Goal: Task Accomplishment & Management: Manage account settings

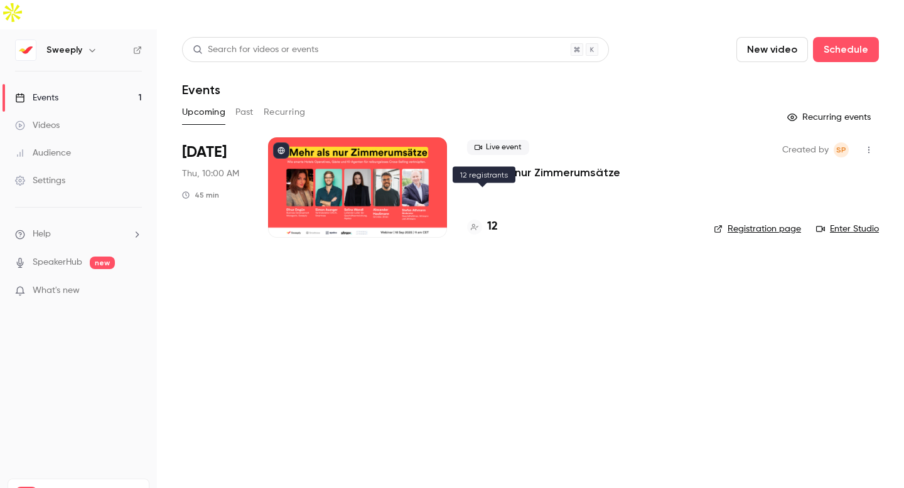
click at [491, 218] on h4 "12" at bounding box center [492, 226] width 11 height 17
click at [63, 174] on div "Settings" at bounding box center [40, 180] width 50 height 13
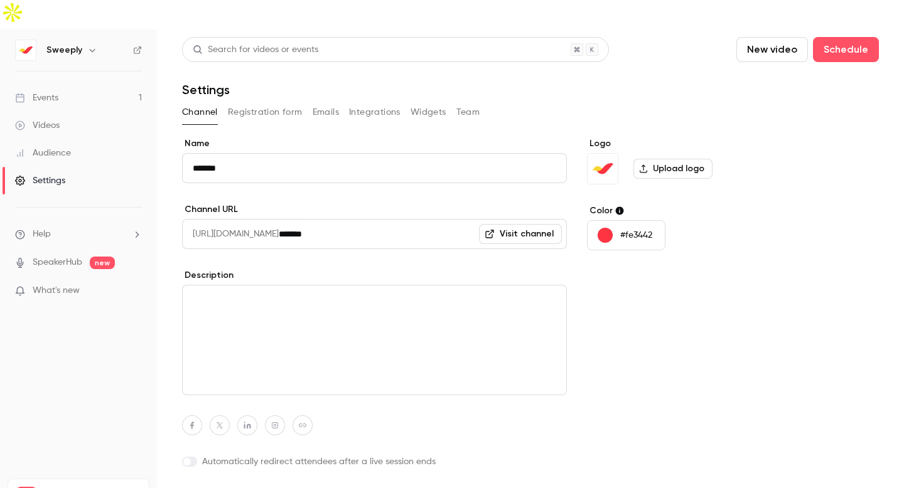
click at [466, 102] on button "Team" at bounding box center [468, 112] width 24 height 20
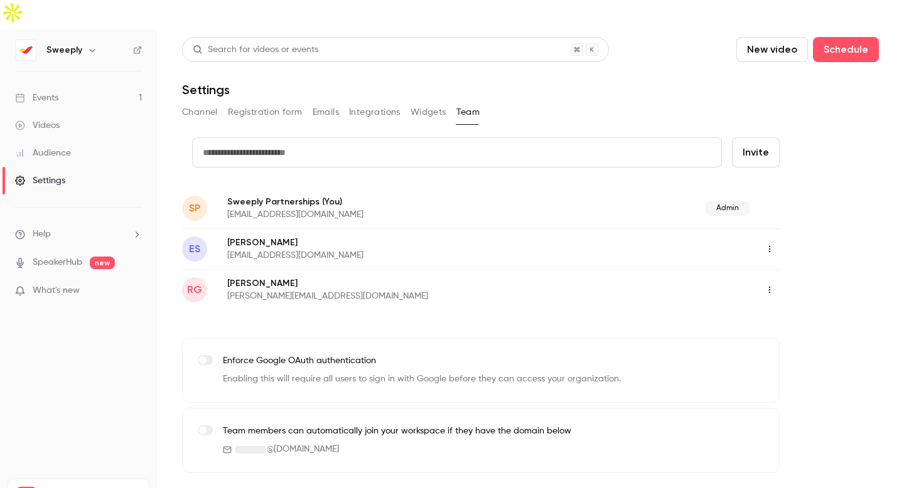
click at [563, 137] on input "text" at bounding box center [457, 152] width 530 height 30
type input "**********"
click at [754, 137] on button "Invite" at bounding box center [756, 152] width 48 height 30
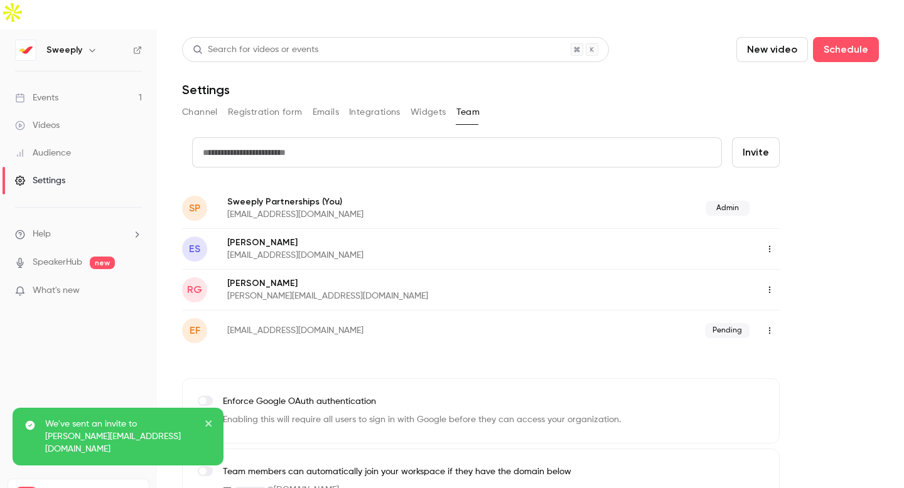
click at [50, 92] on div "Events" at bounding box center [36, 98] width 43 height 13
